Goal: Information Seeking & Learning: Understand process/instructions

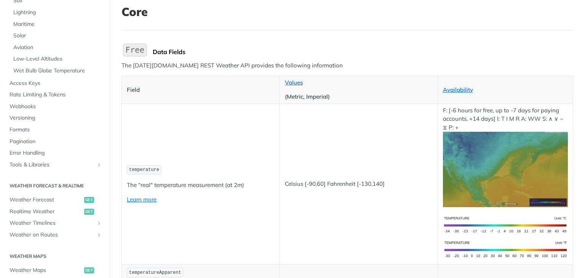
scroll to position [175, 0]
click at [24, 106] on span "Webhooks" at bounding box center [56, 107] width 93 height 8
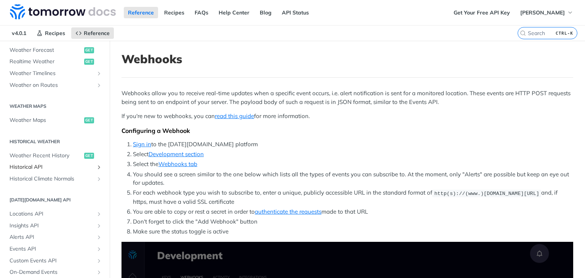
scroll to position [179, 0]
click at [55, 215] on span "Locations API" at bounding box center [52, 214] width 85 height 8
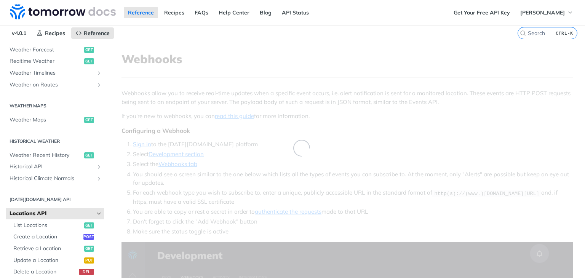
scroll to position [250, 0]
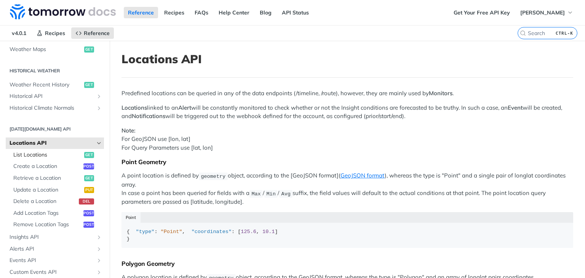
click at [50, 152] on span "List Locations" at bounding box center [47, 155] width 69 height 8
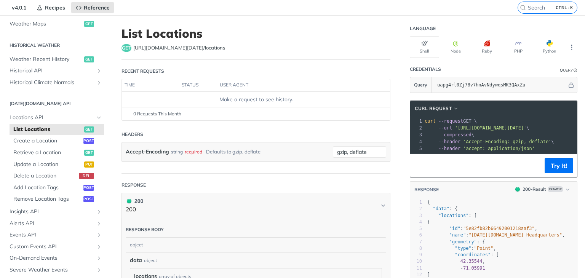
scroll to position [25, 0]
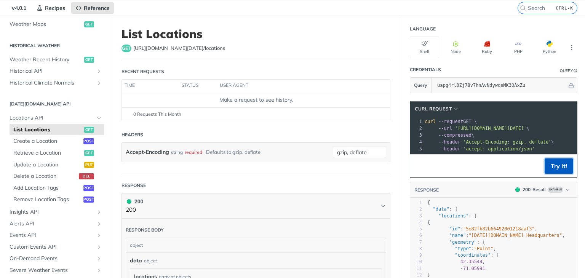
click at [558, 168] on button "Try It!" at bounding box center [559, 165] width 29 height 15
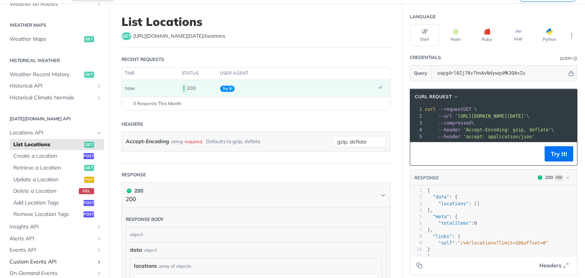
scroll to position [207, 0]
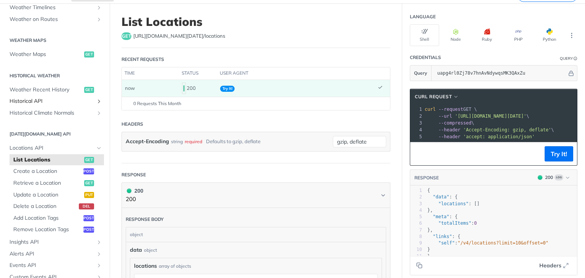
click at [50, 104] on span "Historical API" at bounding box center [52, 102] width 85 height 8
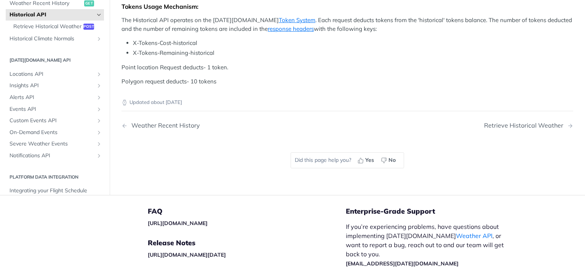
scroll to position [279, 0]
click at [56, 30] on span "Retrieve Historical Weather" at bounding box center [47, 26] width 68 height 8
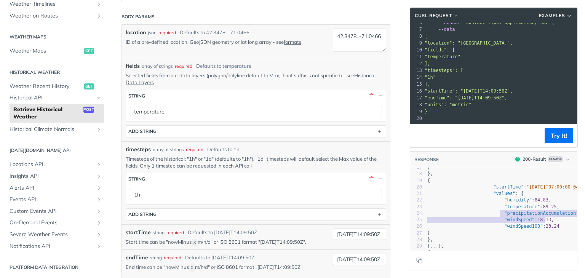
type textarea "precipitationAccumulation"
drag, startPoint x: 494, startPoint y: 214, endPoint x: 557, endPoint y: 214, distance: 63.6
click at [557, 214] on span ""precipitationAccumulation"" at bounding box center [541, 213] width 74 height 5
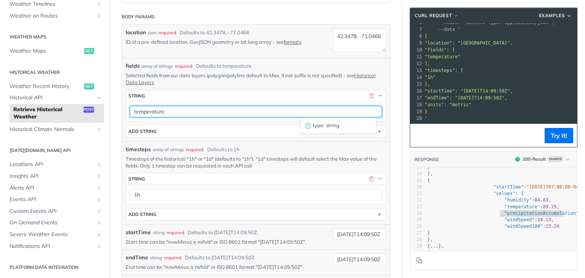
click at [343, 109] on input "temperature" at bounding box center [256, 111] width 252 height 11
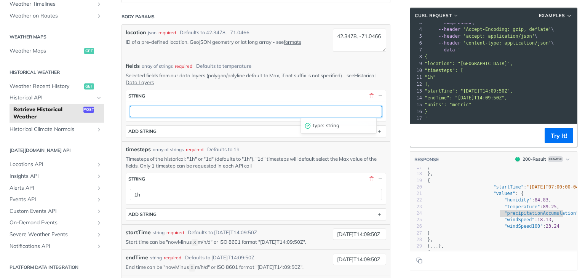
paste input "precipitationAccumulation"
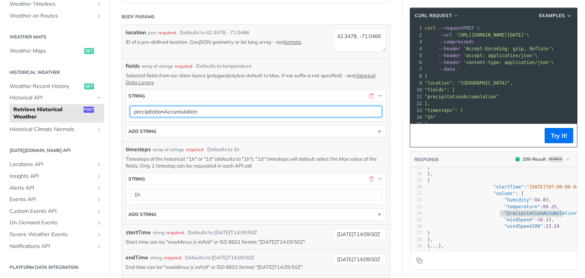
type input "precipitationAccumulation"
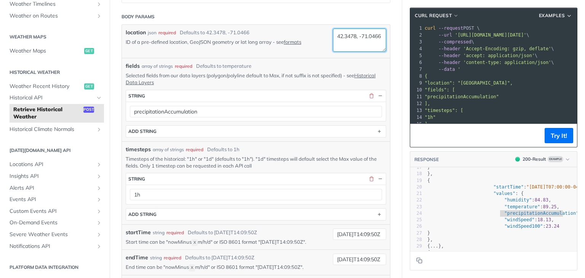
click at [338, 35] on textarea "42.3478, -71.0466" at bounding box center [359, 40] width 53 height 23
drag, startPoint x: 362, startPoint y: 47, endPoint x: 306, endPoint y: 24, distance: 61.1
click at [306, 25] on div "location json required Defaults to 42.3478, -71.0466 ID of a pre-defined locati…" at bounding box center [256, 41] width 268 height 33
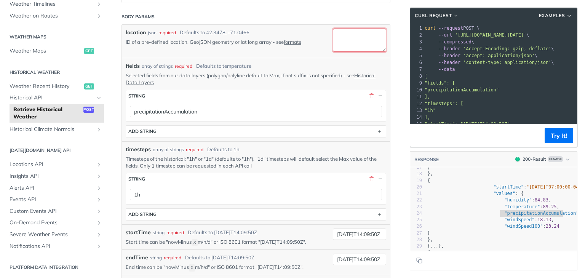
paste textarea "12.9570117,77.6478045"
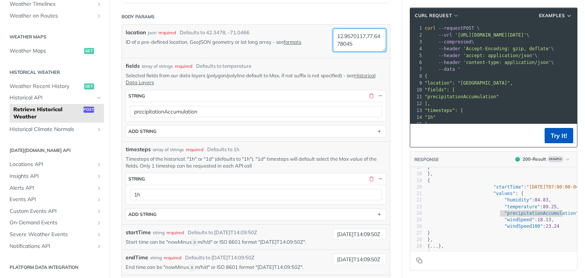
type textarea "12.9570117,77.6478045"
click at [555, 134] on button "Try It!" at bounding box center [559, 135] width 29 height 15
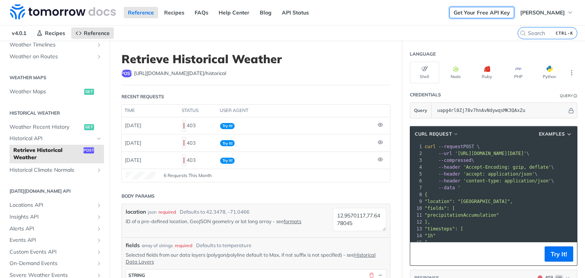
click at [451, 11] on link "Get Your Free API Key" at bounding box center [482, 12] width 65 height 11
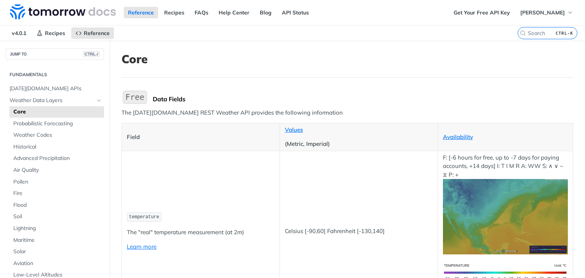
click at [141, 102] on img "Expand image" at bounding box center [135, 97] width 27 height 16
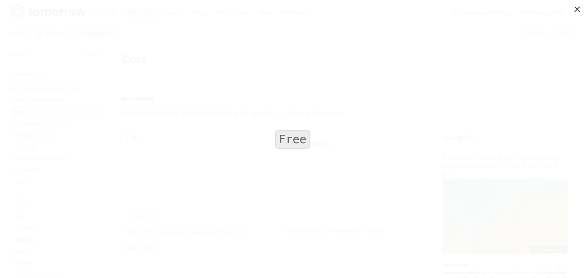
click at [296, 147] on img "Collapse image" at bounding box center [292, 139] width 39 height 23
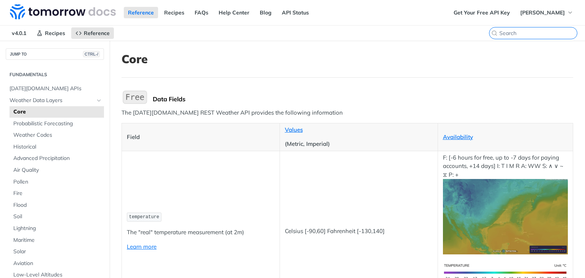
click at [524, 30] on input "search" at bounding box center [538, 33] width 78 height 7
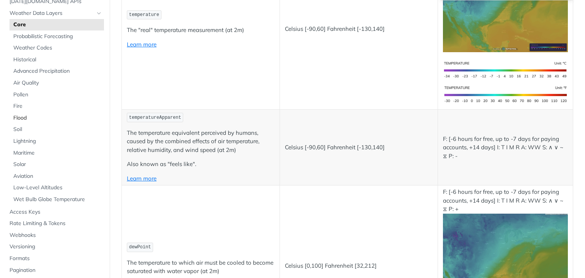
scroll to position [44, 0]
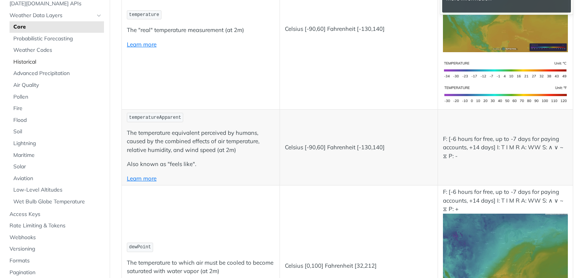
type input "rain"
click at [24, 64] on span "Historical" at bounding box center [57, 62] width 89 height 8
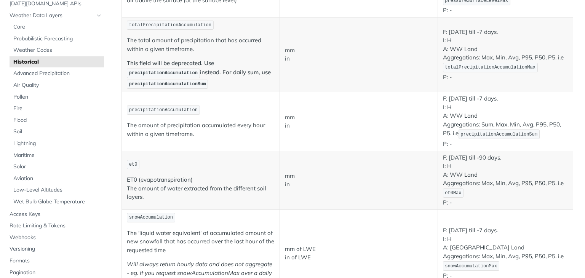
scroll to position [626, 0]
drag, startPoint x: 129, startPoint y: 82, endPoint x: 206, endPoint y: 86, distance: 77.1
click at [206, 86] on td "totalPrecipitationAccumulation The total amount of precipitation that has occur…" at bounding box center [201, 54] width 158 height 75
copy span "precipitationAccumulationSum"
click at [448, 65] on span "totalPrecipitationAccumulationMax" at bounding box center [490, 67] width 91 height 5
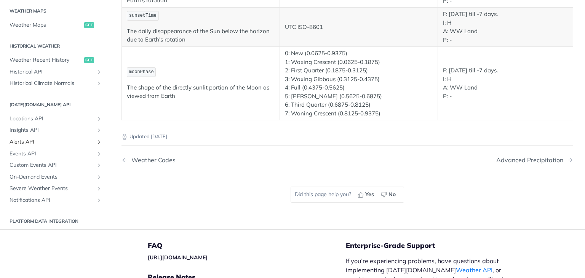
scroll to position [370, 0]
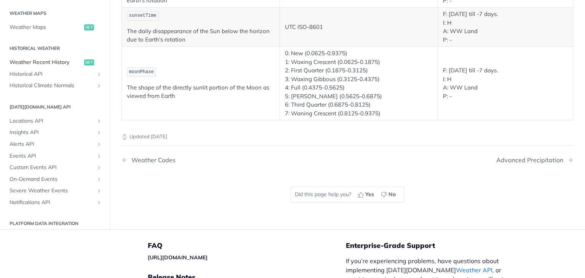
click at [59, 59] on span "Weather Recent History" at bounding box center [46, 63] width 73 height 8
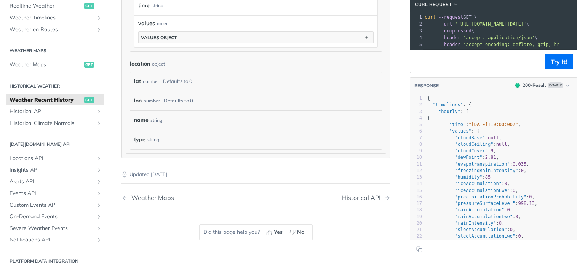
scroll to position [610, 0]
click at [196, 77] on div "lat number Defaults to 0" at bounding box center [252, 80] width 236 height 11
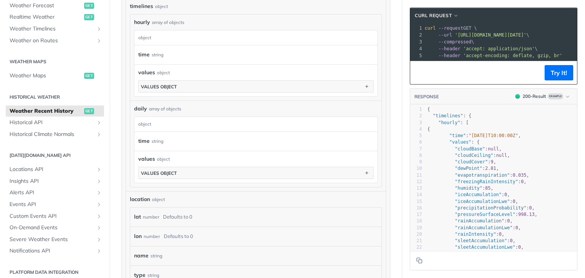
scroll to position [475, 0]
click at [233, 142] on div "time string" at bounding box center [250, 140] width 224 height 11
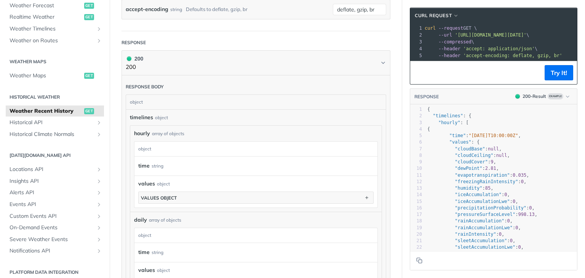
scroll to position [350, 0]
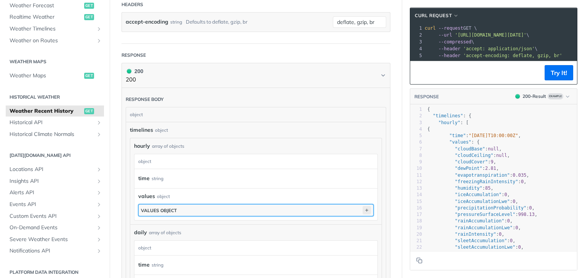
click at [363, 209] on icon "button" at bounding box center [367, 210] width 8 height 8
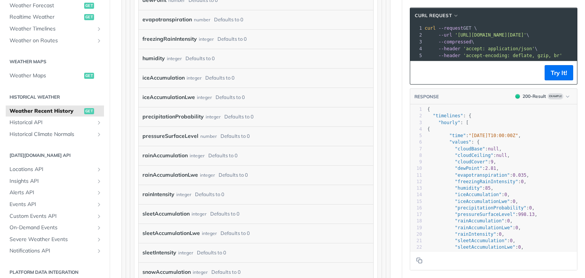
scroll to position [636, 0]
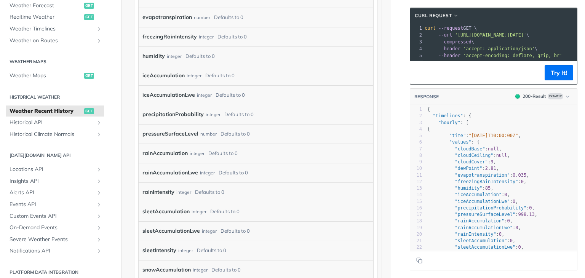
click at [168, 155] on label "rainAccumulation" at bounding box center [164, 153] width 45 height 11
click at [172, 152] on label "rainAccumulation" at bounding box center [164, 153] width 45 height 11
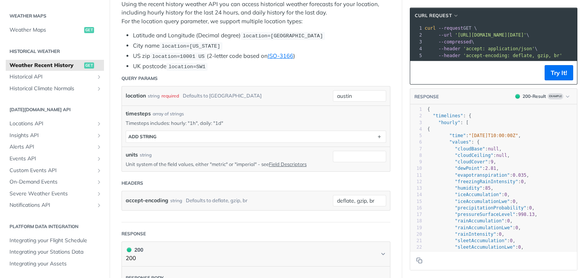
scroll to position [30, 0]
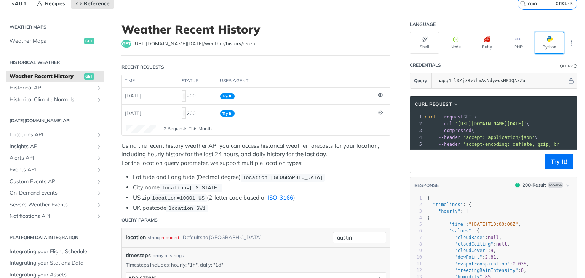
click at [546, 44] on button "Python" at bounding box center [549, 43] width 29 height 22
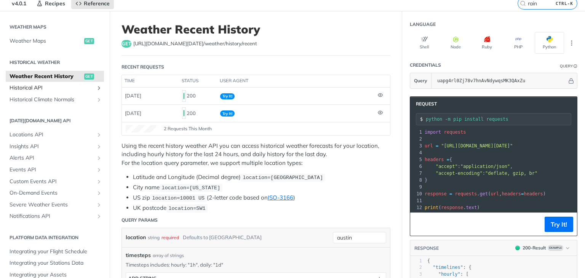
click at [57, 91] on link "Historical API" at bounding box center [55, 87] width 98 height 11
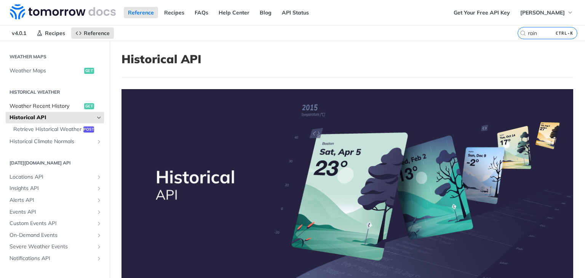
click at [68, 104] on span "Weather Recent History" at bounding box center [46, 106] width 73 height 8
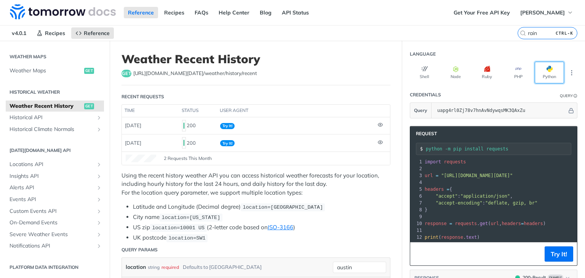
click at [542, 76] on button "Python" at bounding box center [549, 73] width 29 height 22
drag, startPoint x: 500, startPoint y: 149, endPoint x: 404, endPoint y: 151, distance: 96.0
click at [410, 151] on section "python -m pip install requests" at bounding box center [493, 149] width 167 height 16
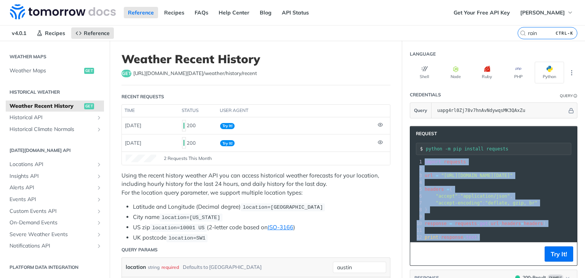
scroll to position [6, 0]
drag, startPoint x: 420, startPoint y: 163, endPoint x: 535, endPoint y: 269, distance: 155.6
click at [535, 269] on section "Request python -m pip install requests xxxxxxxxxx 12 1 import requests 2 ​ 3 ur…" at bounding box center [493, 257] width 183 height 278
copy div "import requests 2 ​ 3 url = "[URL][DOMAIN_NAME][DATE]" 4 ​ 5 headers = { 6 "acc…"
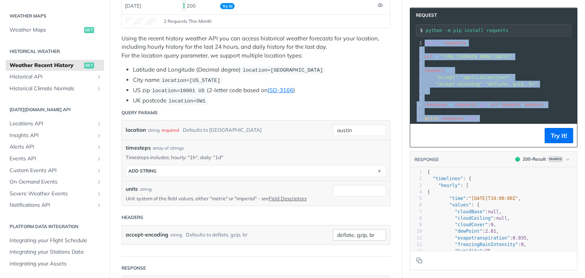
scroll to position [139, 0]
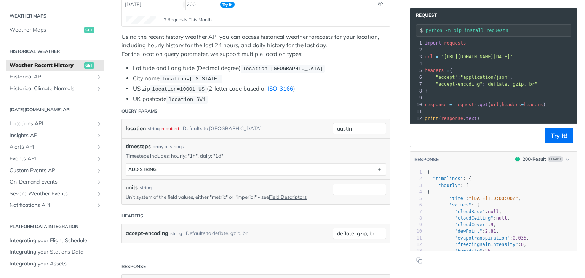
click at [447, 94] on pre "​" at bounding box center [566, 97] width 287 height 7
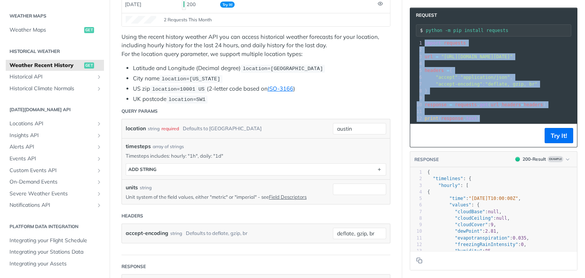
copy div "import requests 2 ​ 3 url = "[URL][DOMAIN_NAME][DATE]" 4 ​ 5 headers = { 6 "acc…"
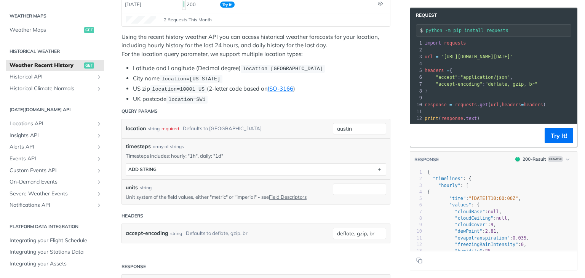
click at [159, 126] on div "string" at bounding box center [154, 128] width 12 height 11
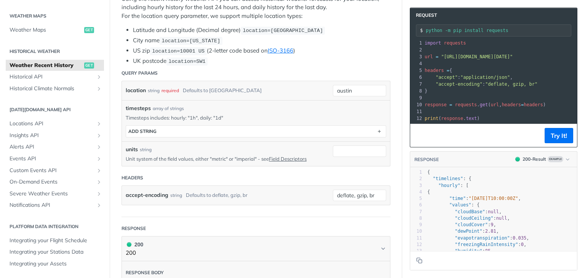
scroll to position [178, 0]
click at [212, 114] on p "Timesteps includes: hourly: "1h", daily: "1d"" at bounding box center [256, 116] width 261 height 7
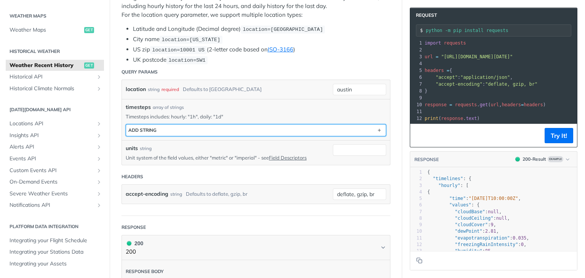
click at [187, 128] on button "ADD string" at bounding box center [256, 130] width 260 height 11
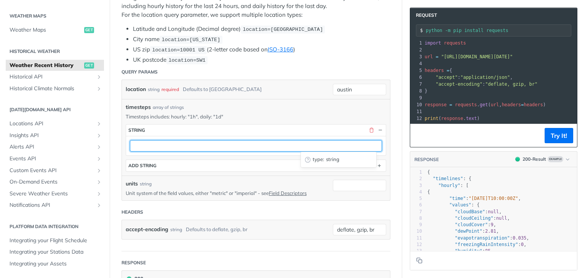
click at [312, 144] on input "text" at bounding box center [256, 145] width 252 height 11
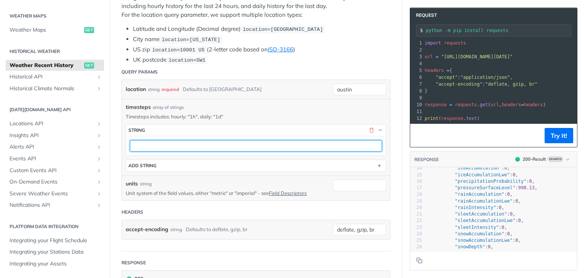
scroll to position [90, 0]
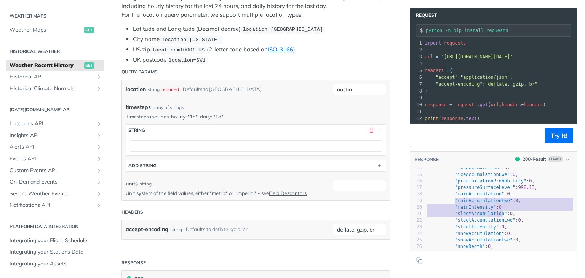
type textarea "rainAccumulationLwe": 0, "rainIntensity": 0, "sleetAccumulation":"
drag, startPoint x: 448, startPoint y: 200, endPoint x: 500, endPoint y: 215, distance: 54.3
click at [500, 215] on div "1 { 2 "timelines" : { 3 "hourly" : [ 4 { 5 "time" : "[DATE]T10:00:00Z" , 6 "val…" at bounding box center [501, 187] width 151 height 217
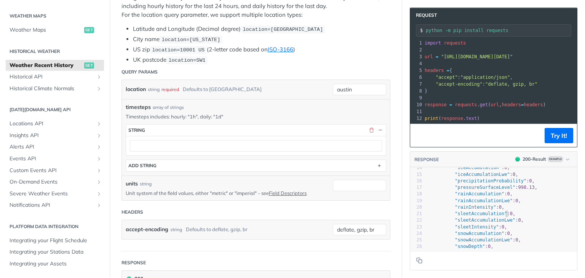
click at [510, 215] on span "0" at bounding box center [511, 213] width 3 height 5
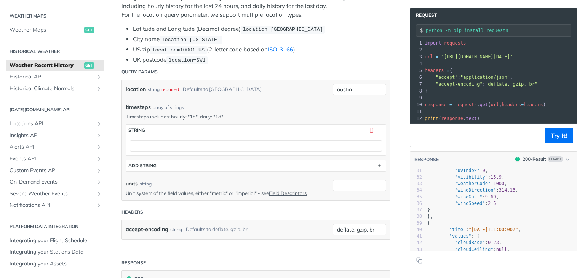
scroll to position [201, 0]
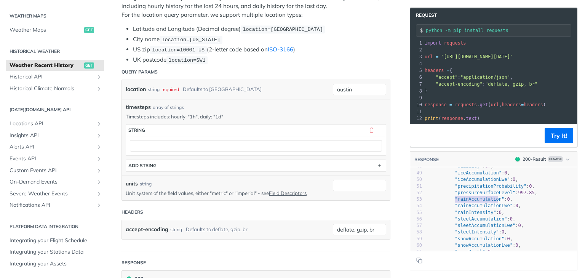
type textarea "rainAccumulation"
drag, startPoint x: 448, startPoint y: 200, endPoint x: 489, endPoint y: 202, distance: 40.8
click at [489, 202] on pre ""rainAccumulation" : 0 ," at bounding box center [501, 199] width 151 height 6
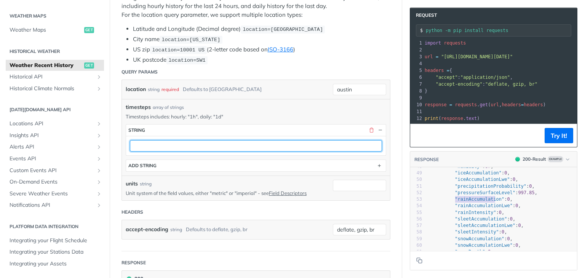
click at [164, 144] on input "text" at bounding box center [256, 145] width 252 height 11
paste input "rainAccumulation"
type input "rainAccumulation"
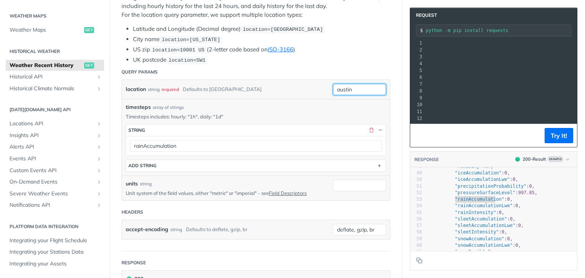
click at [370, 86] on input "austin" at bounding box center [359, 89] width 53 height 11
type input "a"
click at [329, 77] on header "Query Params" at bounding box center [256, 71] width 269 height 15
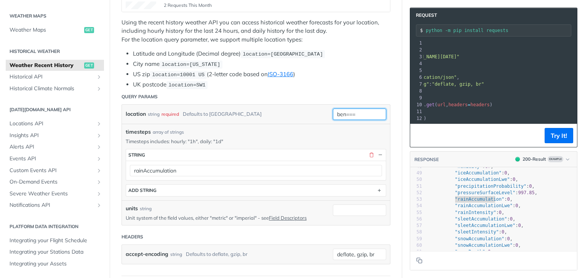
click at [363, 115] on input "ben===" at bounding box center [359, 114] width 53 height 11
type input "b"
click at [350, 115] on input "location" at bounding box center [359, 114] width 53 height 11
paste input "12.9570117,77.6478045"
click at [344, 63] on li "City name location=[US_STATE]" at bounding box center [262, 64] width 258 height 9
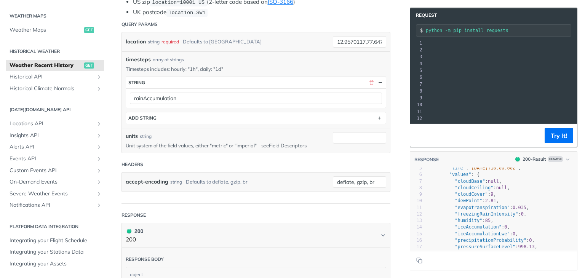
scroll to position [17, 0]
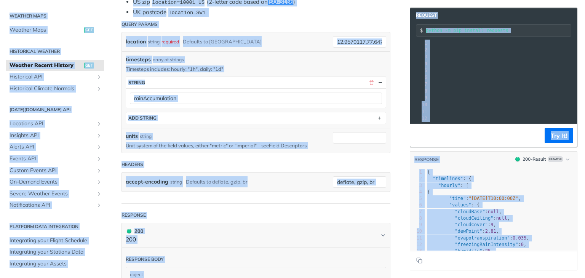
copy body "Jump to Content Reference Recipes FAQs Help Center Blog API Status Recipes Refe…"
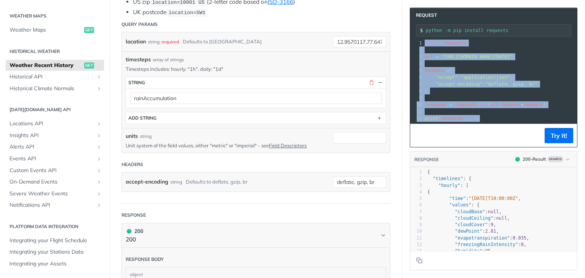
copy div "import requests 2 ​ 3 url = "[URL][DOMAIN_NAME][DATE]" 4 ​ 5 headers = { 6 "acc…"
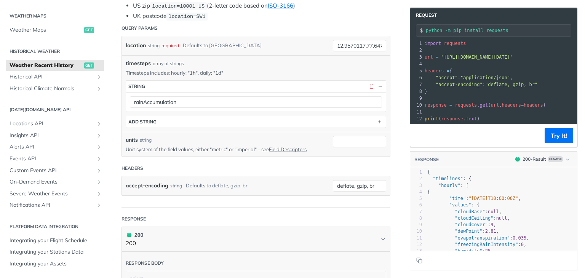
scroll to position [221, 0]
click at [377, 86] on button "button" at bounding box center [380, 87] width 7 height 7
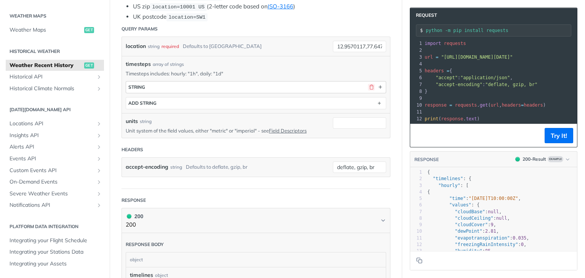
click at [368, 86] on button "button" at bounding box center [371, 87] width 7 height 7
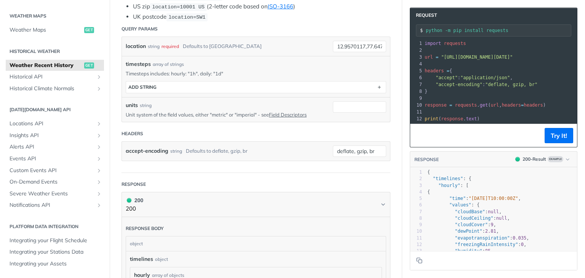
click at [323, 60] on div "timesteps array of strings" at bounding box center [256, 64] width 261 height 8
click at [502, 105] on span "headers" at bounding box center [511, 104] width 19 height 5
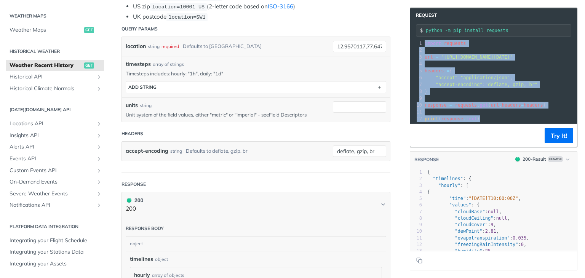
copy div "import requests 2 ​ 3 url = "[URL][DOMAIN_NAME][DATE]" 4 ​ 5 headers = { 6 "acc…"
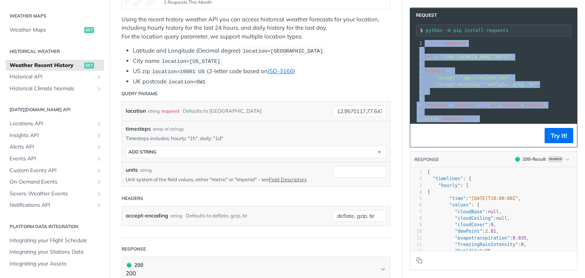
scroll to position [156, 0]
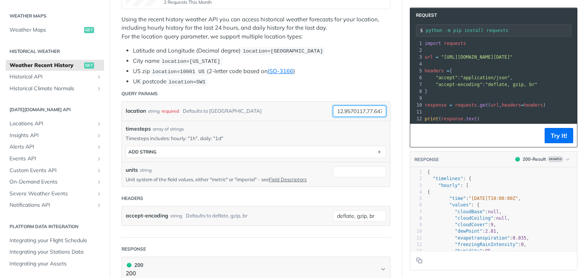
click at [353, 107] on input "12.9570117,77.6478045" at bounding box center [359, 111] width 53 height 11
type input "bengaluru"
click at [355, 98] on header "Query Params" at bounding box center [256, 93] width 269 height 15
click at [485, 82] on span ""deflate, gzip, br"" at bounding box center [511, 84] width 52 height 5
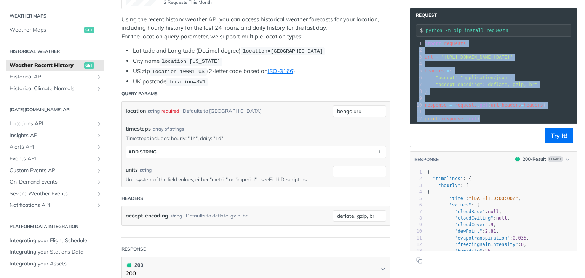
copy div "import requests 2 ​ 3 url = "[URL][DOMAIN_NAME][DATE]" 4 ​ 5 headers = { 6 "acc…"
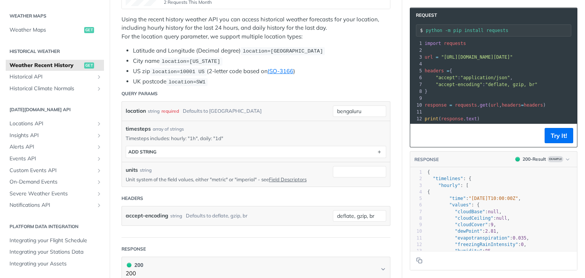
click at [493, 85] on span ""deflate, gzip, br"" at bounding box center [511, 84] width 52 height 5
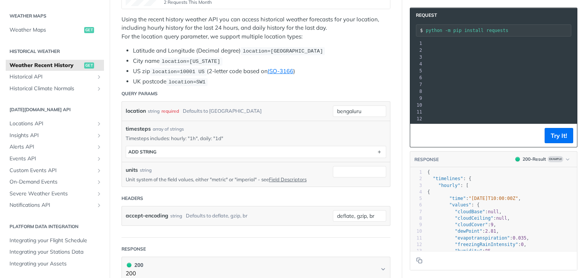
scroll to position [0, 173]
click at [44, 76] on span "Historical API" at bounding box center [52, 77] width 85 height 8
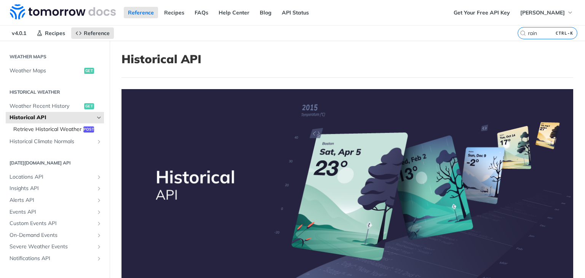
click at [62, 127] on span "Retrieve Historical Weather" at bounding box center [47, 130] width 68 height 8
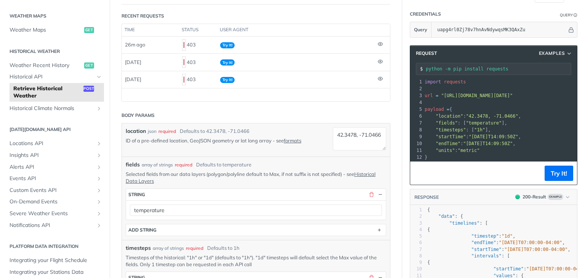
scroll to position [82, 0]
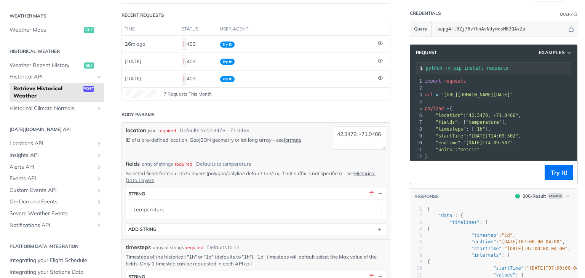
click at [457, 133] on pre ""startTime" : "[DATE]T14:09:50Z" ," at bounding box center [531, 136] width 216 height 7
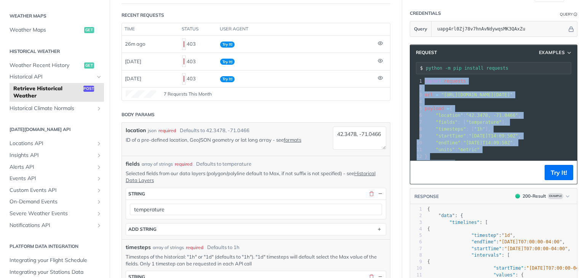
copy div "import requests 2 ​ 3 url = "[URL][DOMAIN_NAME][DATE]" 4 ​ 5 payload = { 6 "loc…"
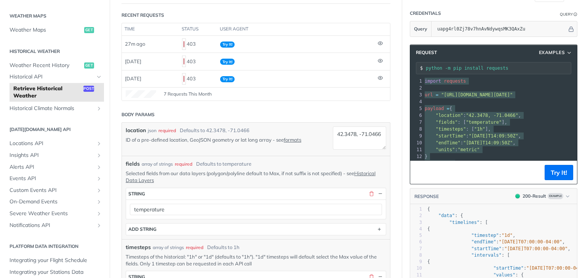
scroll to position [18, 0]
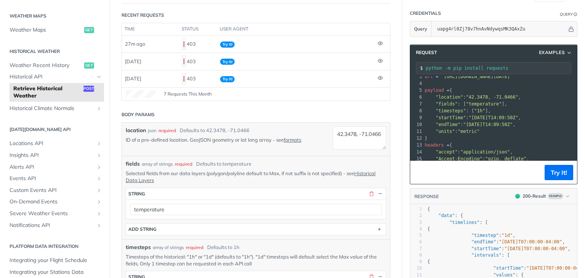
click at [448, 130] on span ""units" : "metric"" at bounding box center [452, 131] width 55 height 5
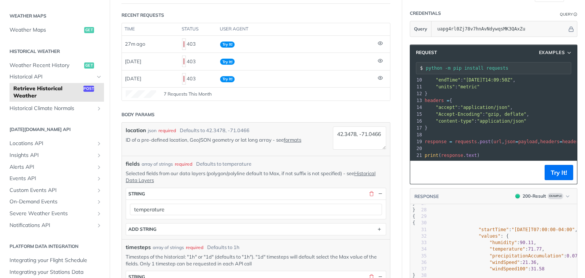
scroll to position [175, 0]
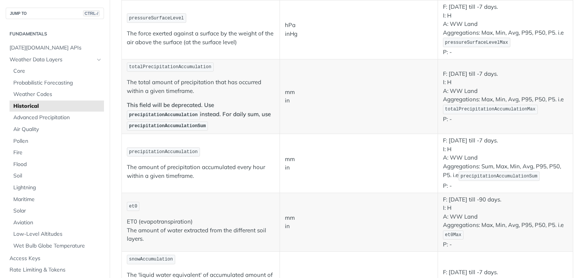
scroll to position [582, 0]
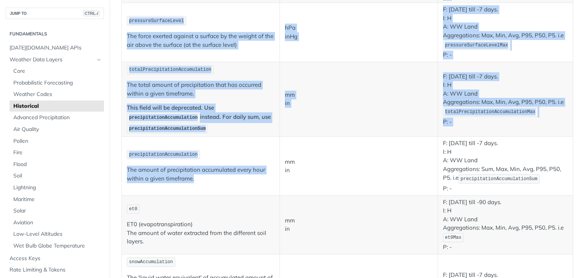
drag, startPoint x: 120, startPoint y: 66, endPoint x: 251, endPoint y: 180, distance: 173.6
click at [251, 180] on article "Historical Data fields for the historical weather API: Field Values (Metric, Im…" at bounding box center [347, 281] width 475 height 1645
click at [251, 180] on td "precipitationAccumulation The amount of precipitation accumulated every hour wi…" at bounding box center [201, 166] width 158 height 59
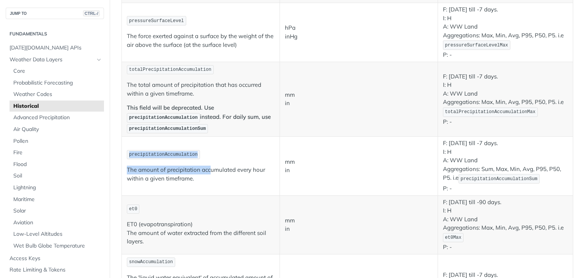
drag, startPoint x: 127, startPoint y: 151, endPoint x: 210, endPoint y: 157, distance: 83.3
click at [210, 157] on td "precipitationAccumulation The amount of precipitation accumulated every hour wi…" at bounding box center [201, 166] width 158 height 59
click at [197, 150] on p "precipitationAccumulation" at bounding box center [201, 154] width 148 height 11
drag, startPoint x: 197, startPoint y: 150, endPoint x: 128, endPoint y: 153, distance: 69.8
click at [128, 153] on p "precipitationAccumulation" at bounding box center [201, 154] width 148 height 11
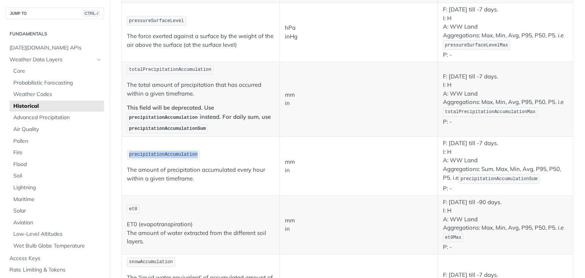
copy span "precipitationAccumulation"
